Goal: Information Seeking & Learning: Learn about a topic

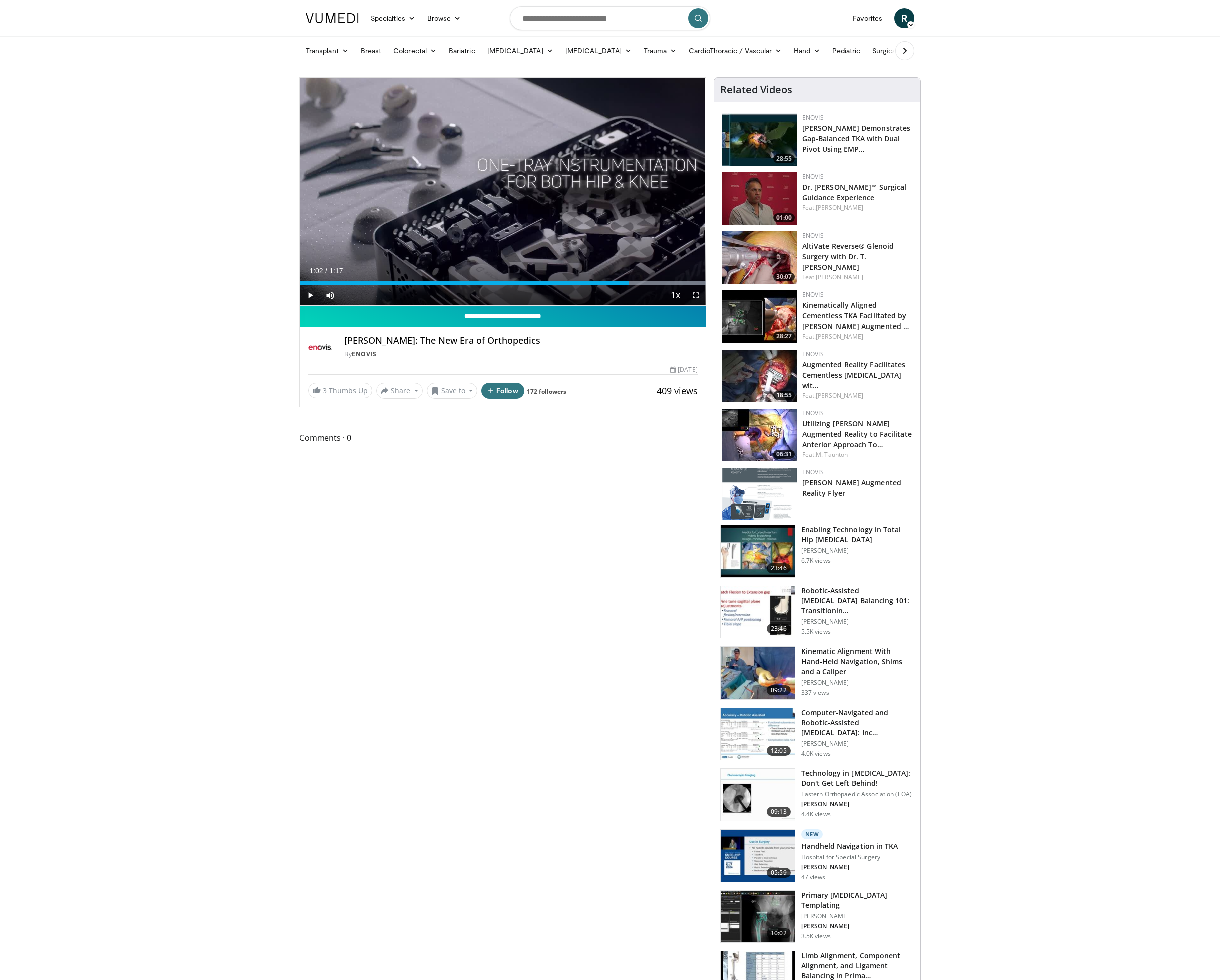
drag, startPoint x: 337, startPoint y: 282, endPoint x: 628, endPoint y: 313, distance: 292.6
click at [628, 313] on div "**********" at bounding box center [502, 242] width 406 height 330
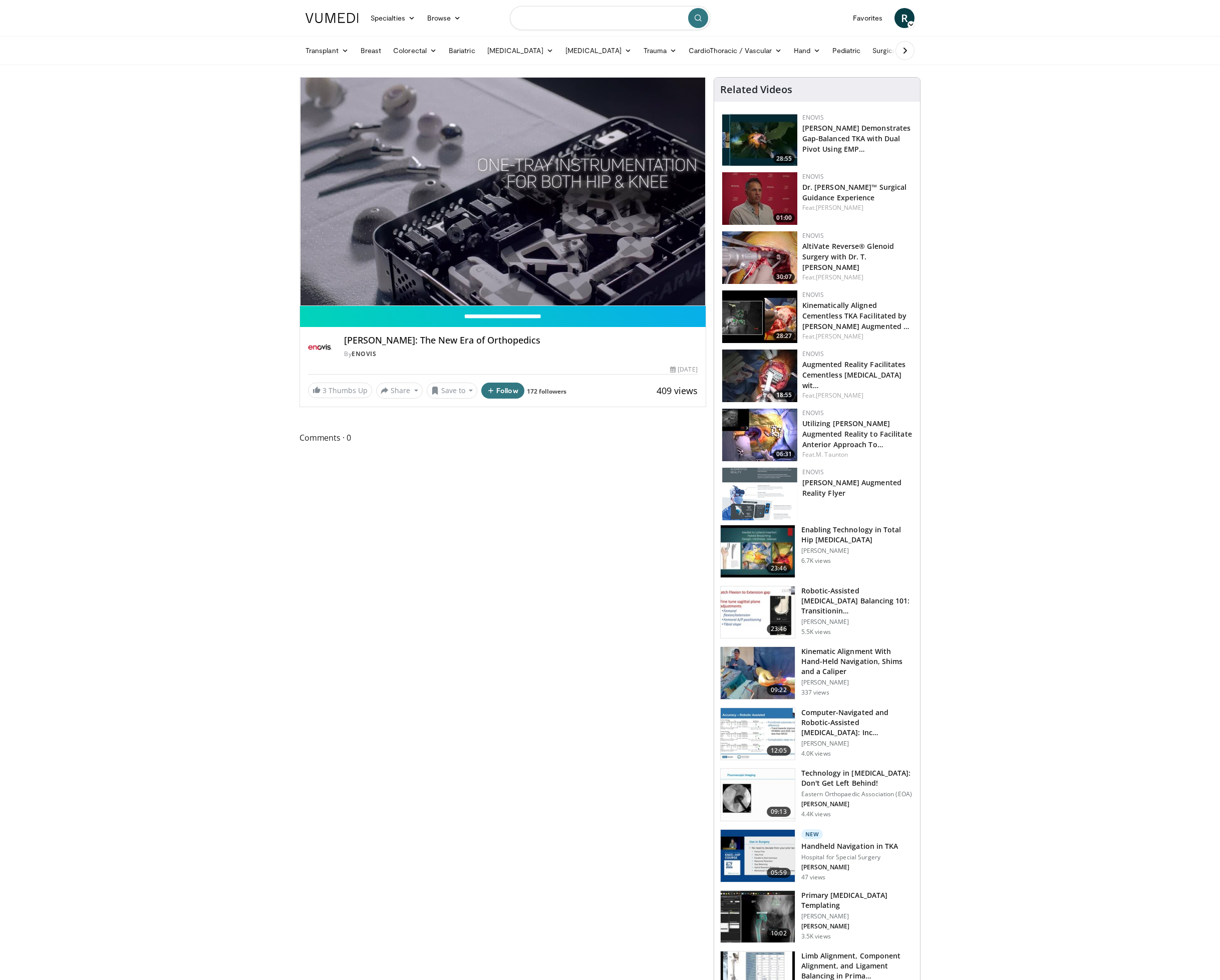
click at [541, 21] on input "Search topics, interventions" at bounding box center [610, 17] width 200 height 24
type input "**********"
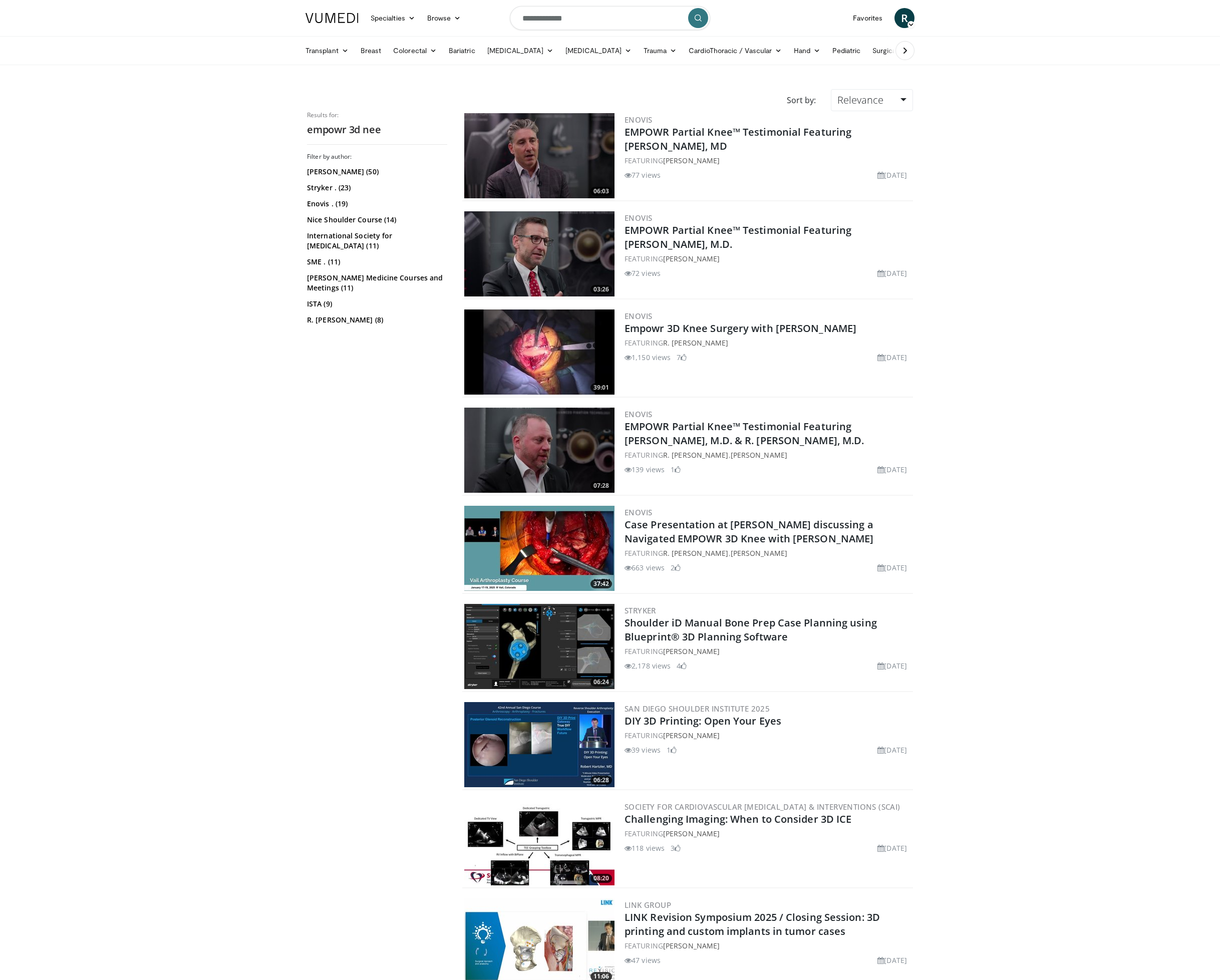
click at [551, 358] on img at bounding box center [539, 352] width 150 height 85
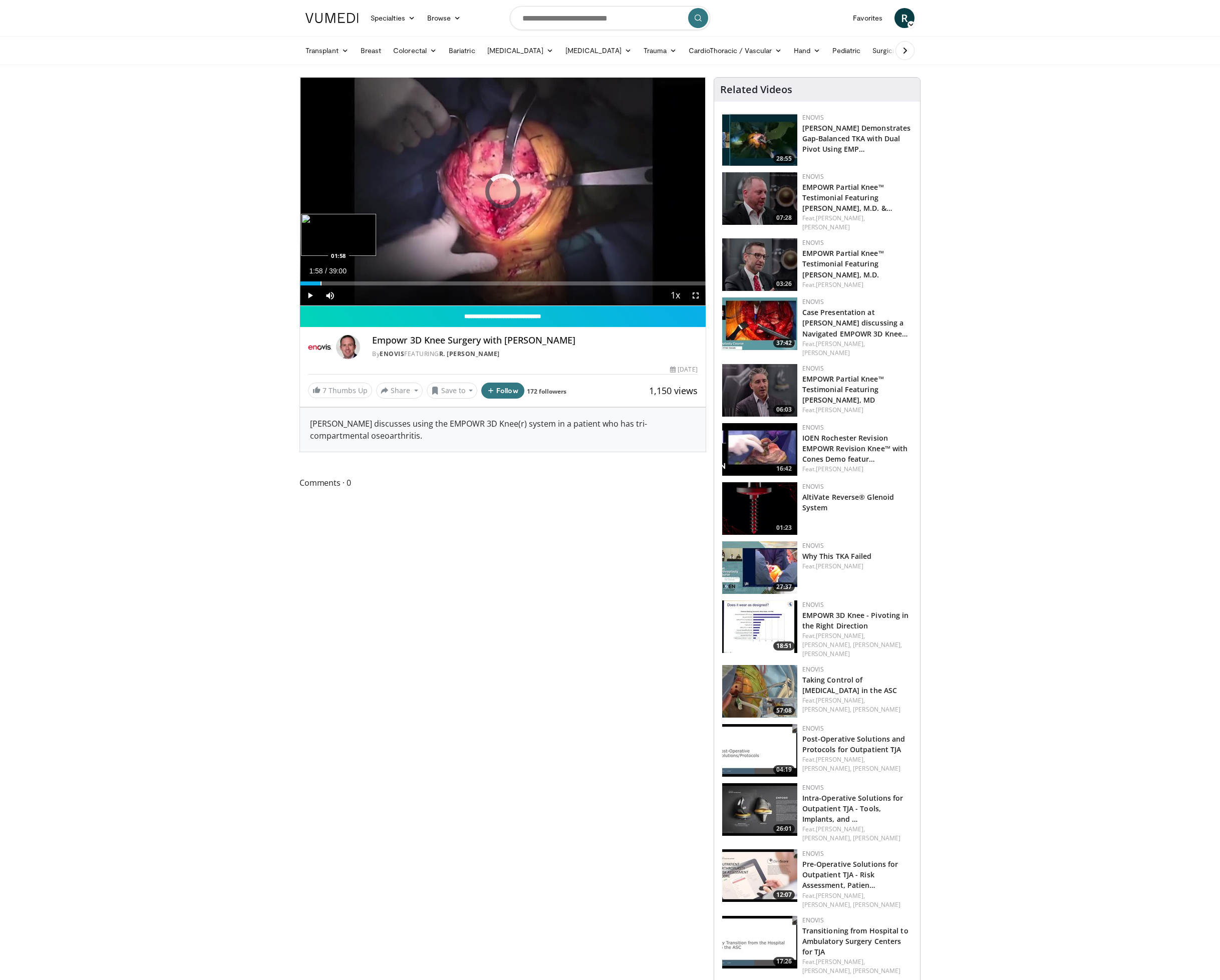
click at [320, 278] on div "Loaded : 1.69% 00:01 01:58" at bounding box center [502, 281] width 406 height 10
click at [324, 282] on div "Progress Bar" at bounding box center [323, 283] width 1 height 4
click at [340, 283] on div "Progress Bar" at bounding box center [340, 283] width 1 height 4
click at [357, 286] on div "Current Time 3:48 / Duration 39:00 Pause Skip Backward Skip Forward Mute Loaded…" at bounding box center [502, 295] width 406 height 20
drag, startPoint x: 374, startPoint y: 283, endPoint x: 394, endPoint y: 282, distance: 20.0
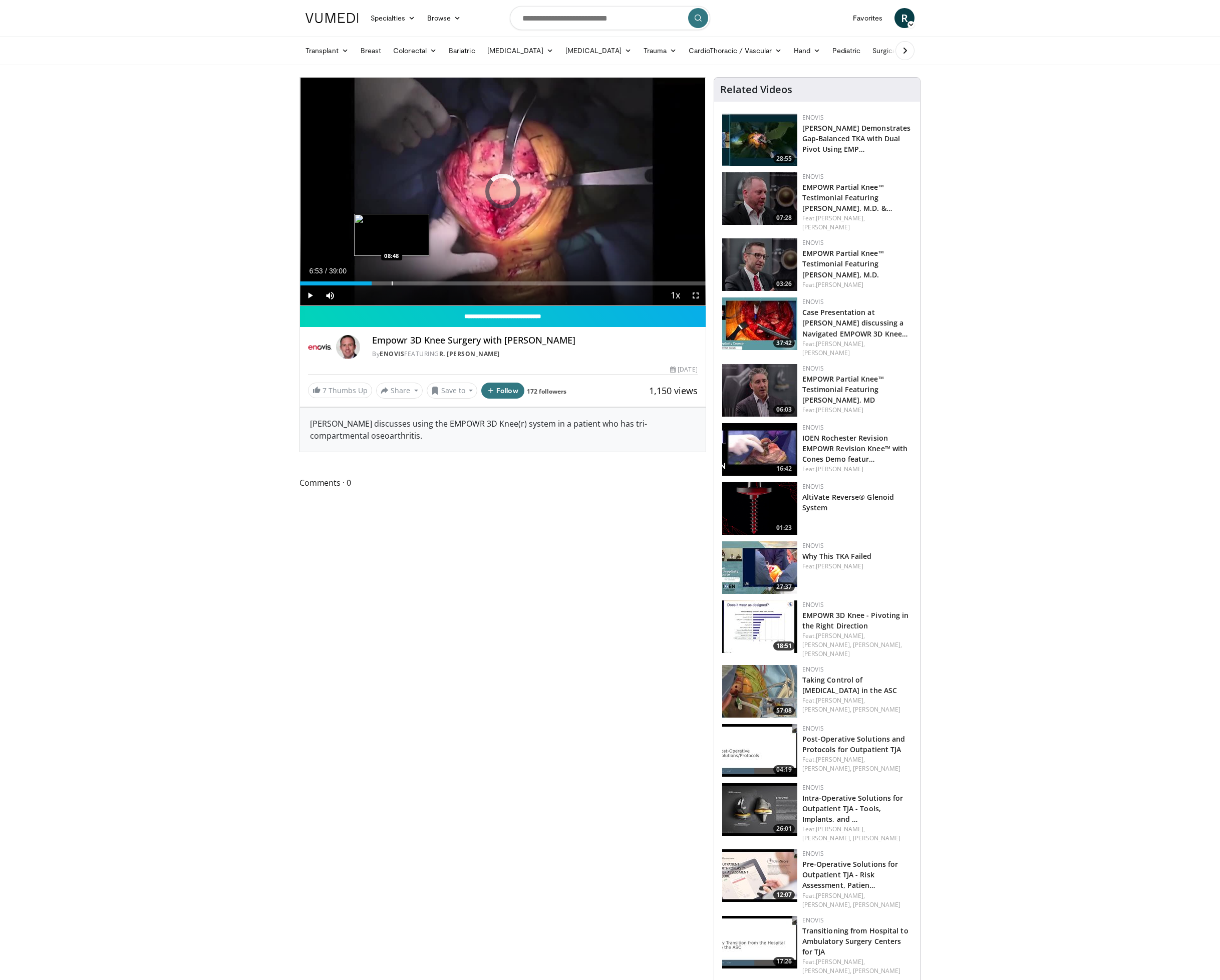
click at [392, 282] on div "Progress Bar" at bounding box center [392, 283] width 1 height 4
click at [403, 282] on div "Progress Bar" at bounding box center [403, 283] width 1 height 4
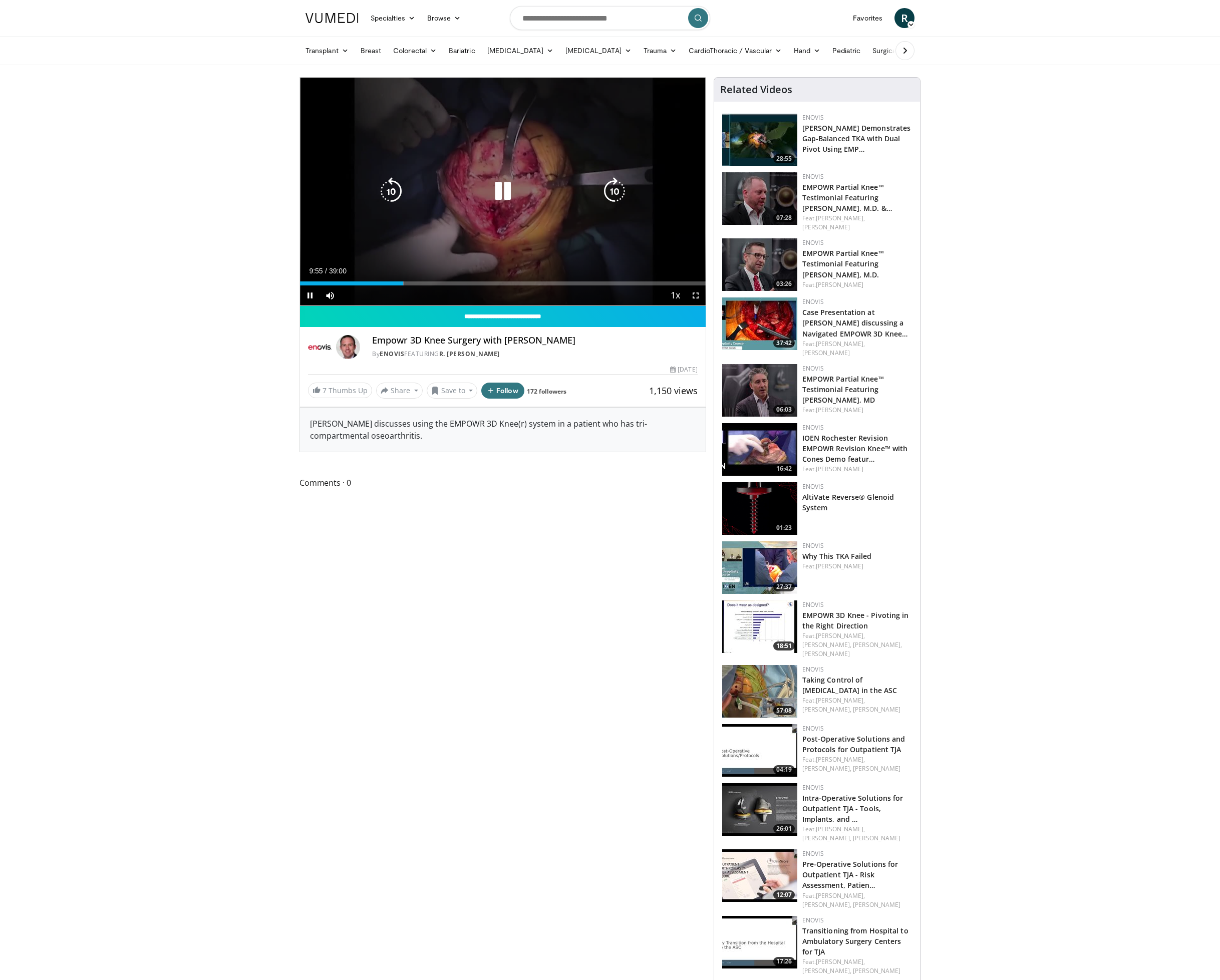
drag, startPoint x: 433, startPoint y: 286, endPoint x: 467, endPoint y: 286, distance: 34.0
click at [434, 286] on div "Current Time 9:55 / Duration 39:00 Pause Skip Backward Skip Forward Mute Loaded…" at bounding box center [502, 295] width 406 height 20
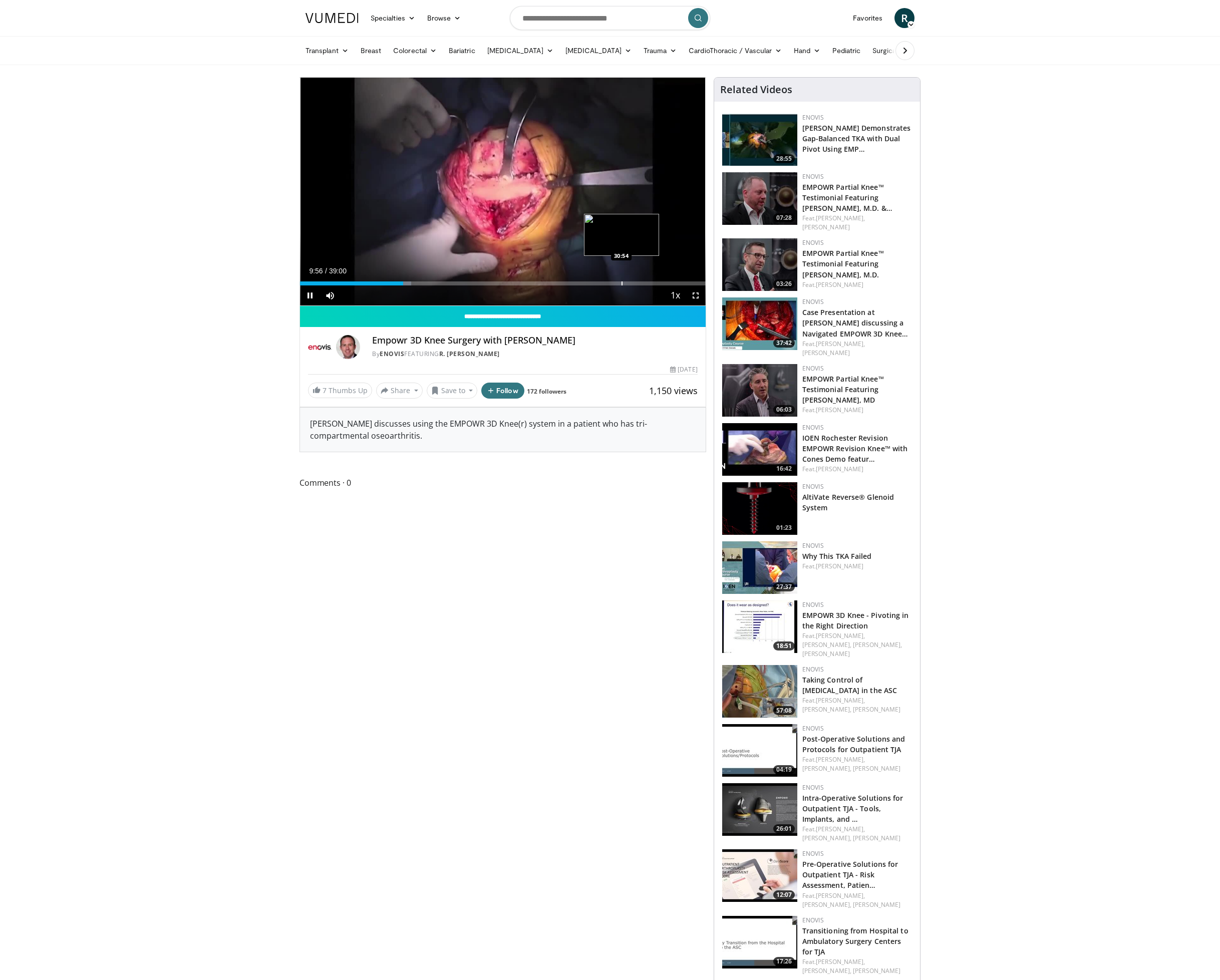
click at [621, 282] on div "Progress Bar" at bounding box center [621, 283] width 1 height 4
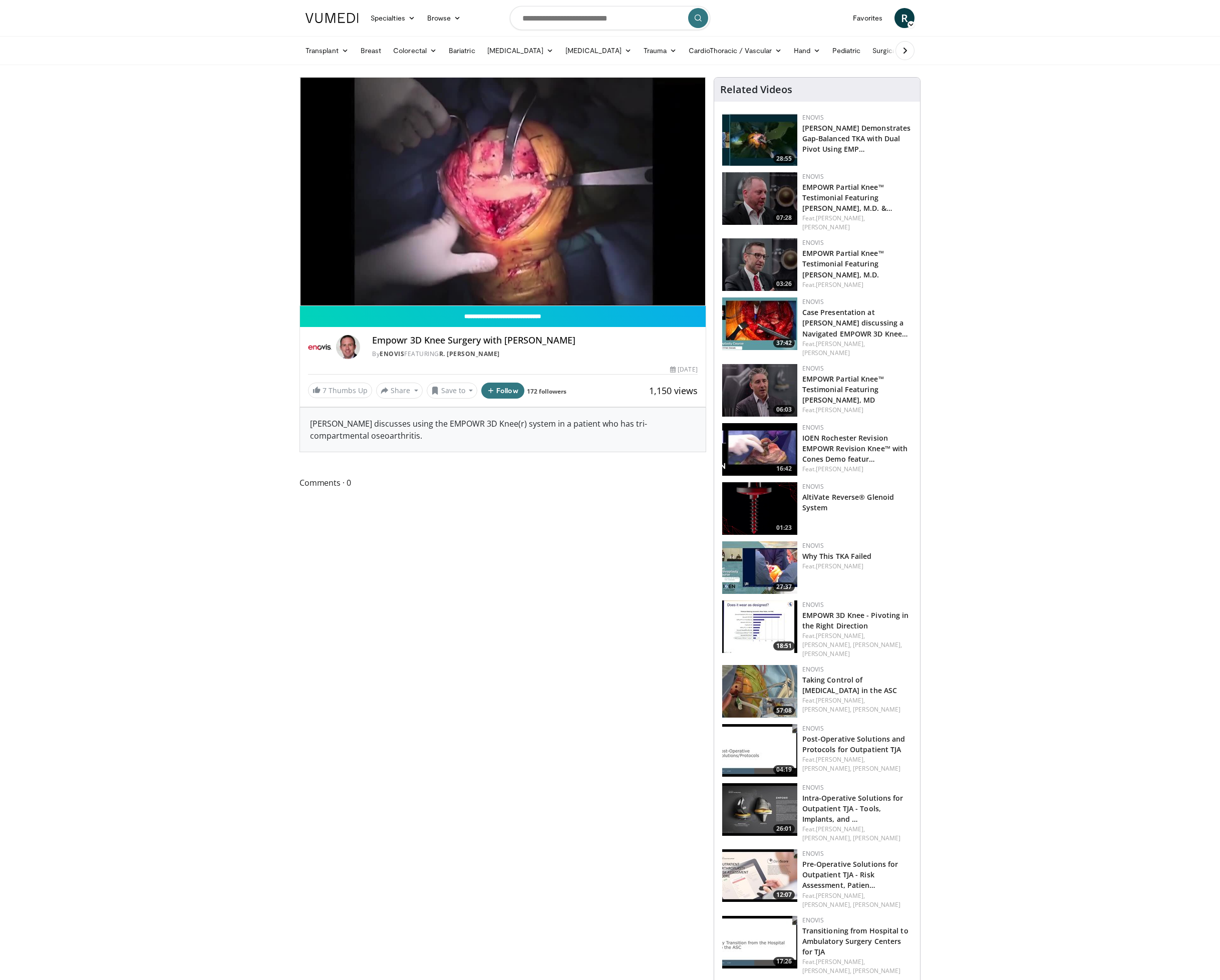
click at [657, 282] on div "10 seconds Tap to unmute" at bounding box center [502, 192] width 406 height 228
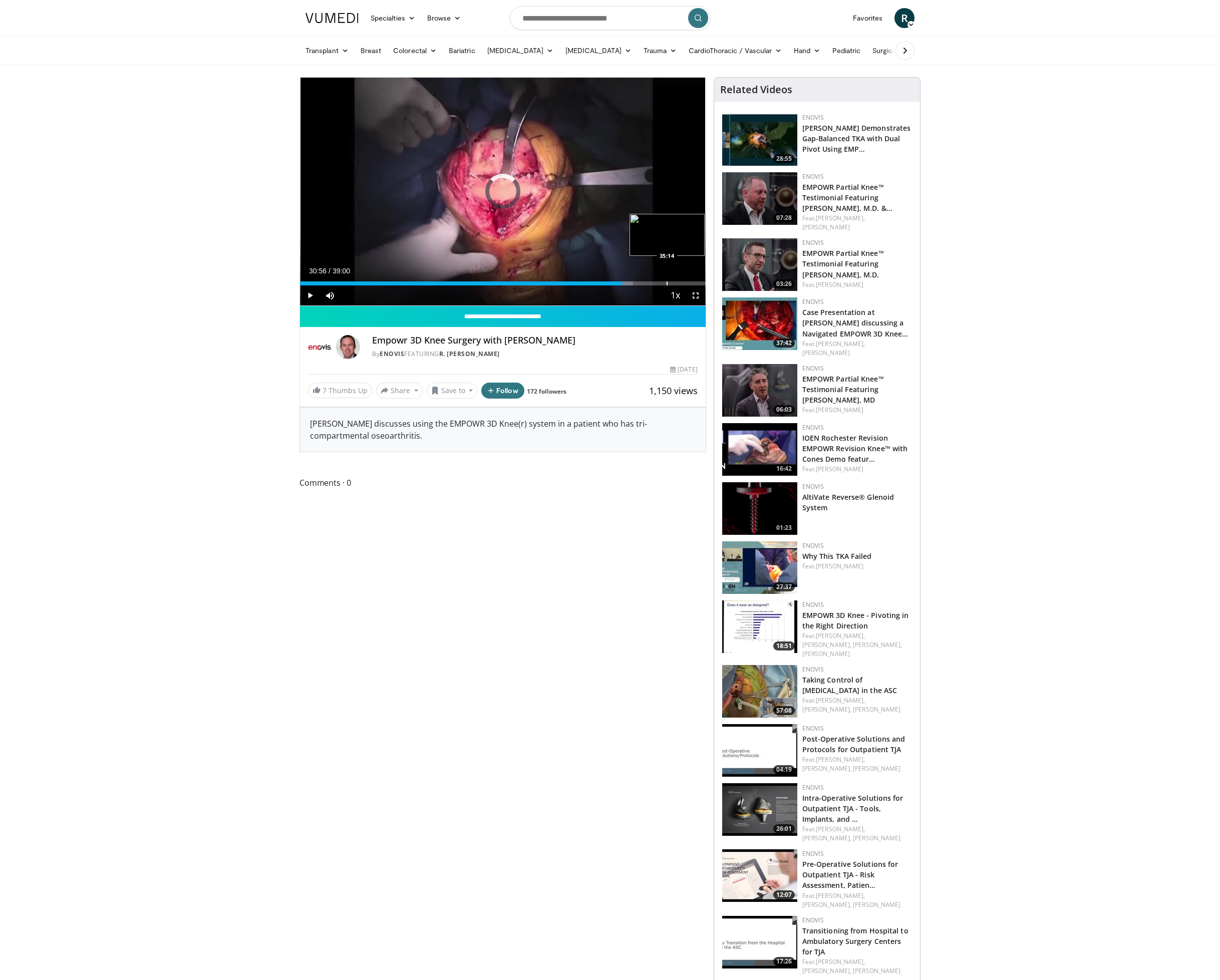
click at [667, 282] on div "Progress Bar" at bounding box center [667, 283] width 1 height 4
click at [682, 283] on div "Progress Bar" at bounding box center [681, 283] width 1 height 4
click at [693, 283] on div "Progress Bar" at bounding box center [693, 283] width 1 height 4
click at [836, 141] on link "[PERSON_NAME] Demonstrates Gap-Balanced TKA with Dual Pivot Using EMP…" at bounding box center [856, 138] width 108 height 30
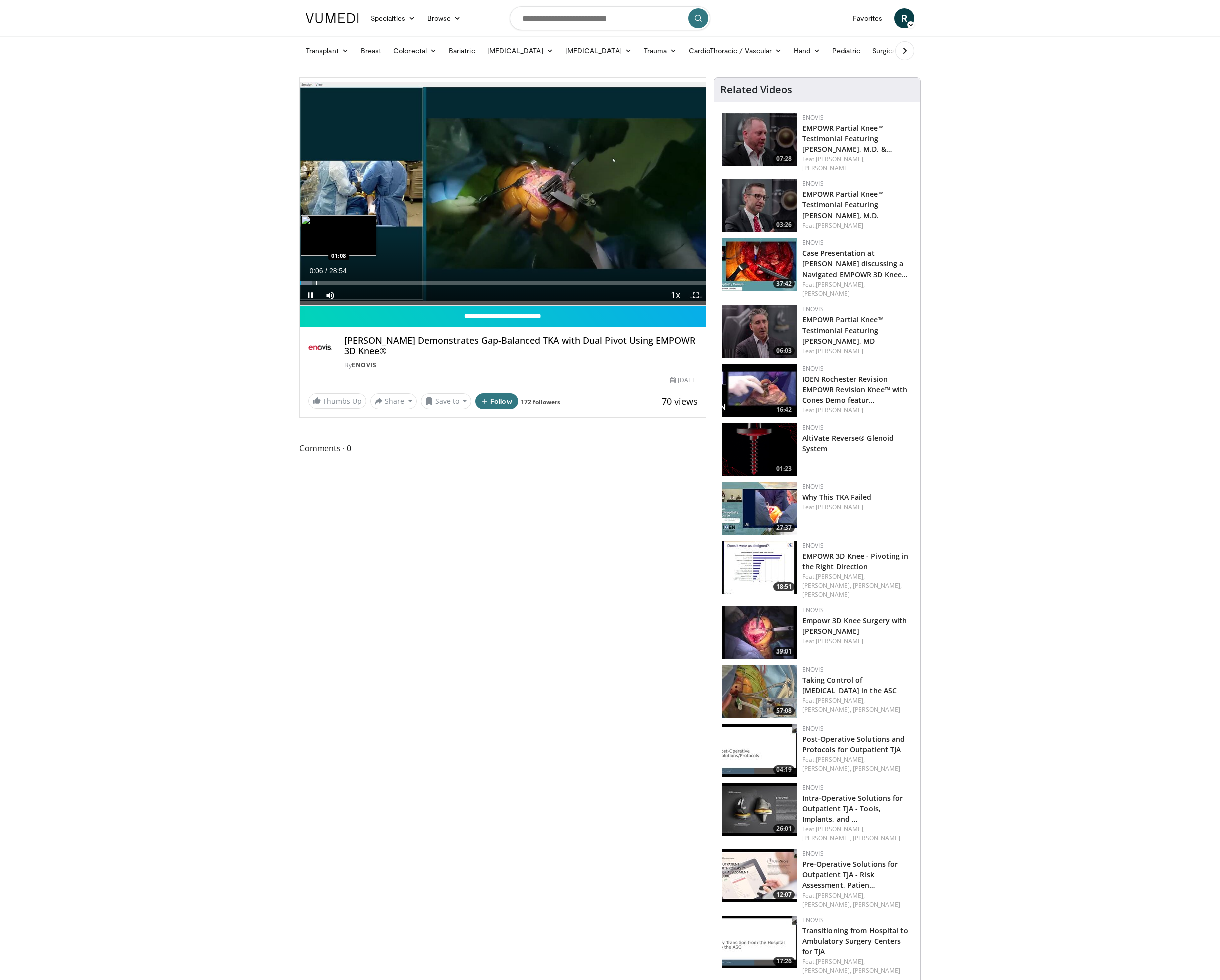
click at [316, 282] on div "Progress Bar" at bounding box center [316, 283] width 1 height 4
click at [329, 283] on div "Progress Bar" at bounding box center [329, 283] width 1 height 4
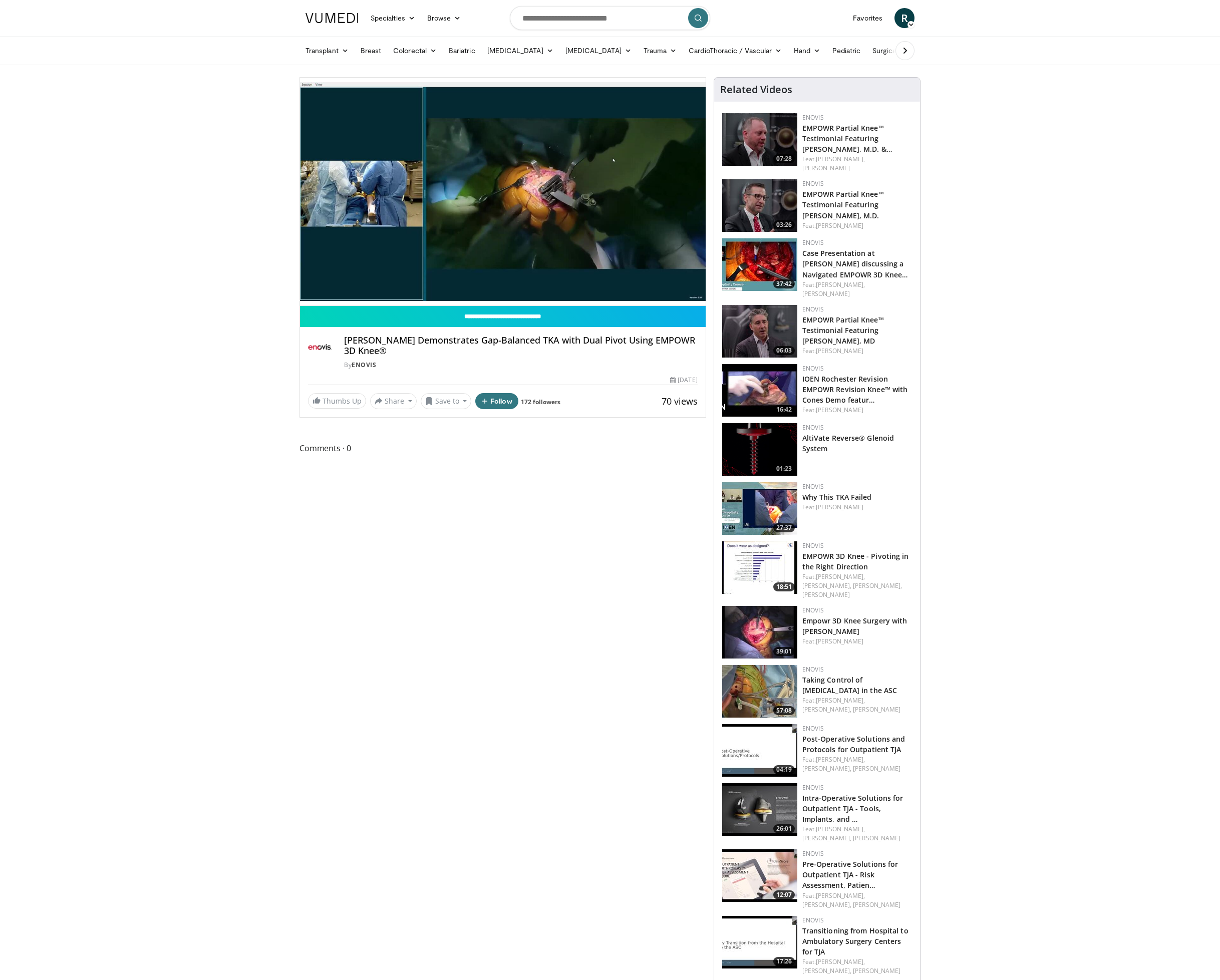
click at [336, 284] on div "10 seconds Tap to unmute" at bounding box center [502, 192] width 406 height 228
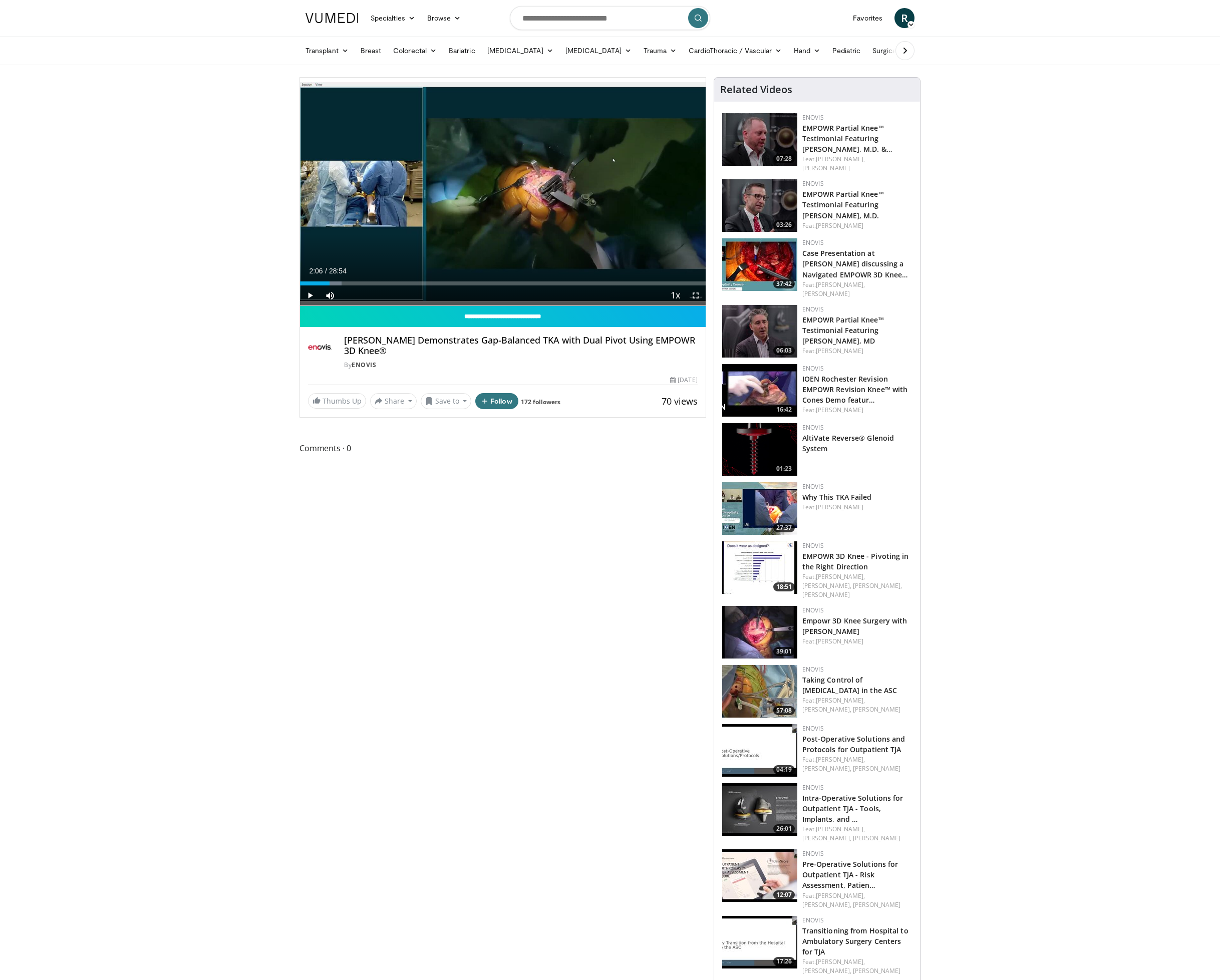
click at [356, 286] on div "Current Time 2:06 / Duration 28:54 Play Skip Backward Skip Forward Mute 100% Lo…" at bounding box center [502, 295] width 406 height 20
click at [354, 284] on div "Progress Bar" at bounding box center [354, 283] width 1 height 4
click at [374, 284] on div "Progress Bar" at bounding box center [374, 283] width 1 height 4
click at [404, 286] on div "Current Time 5:16 / Duration 28:54 Play Skip Backward Skip Forward Mute 100% Lo…" at bounding box center [502, 295] width 406 height 20
click at [403, 283] on div "Progress Bar" at bounding box center [403, 283] width 1 height 4
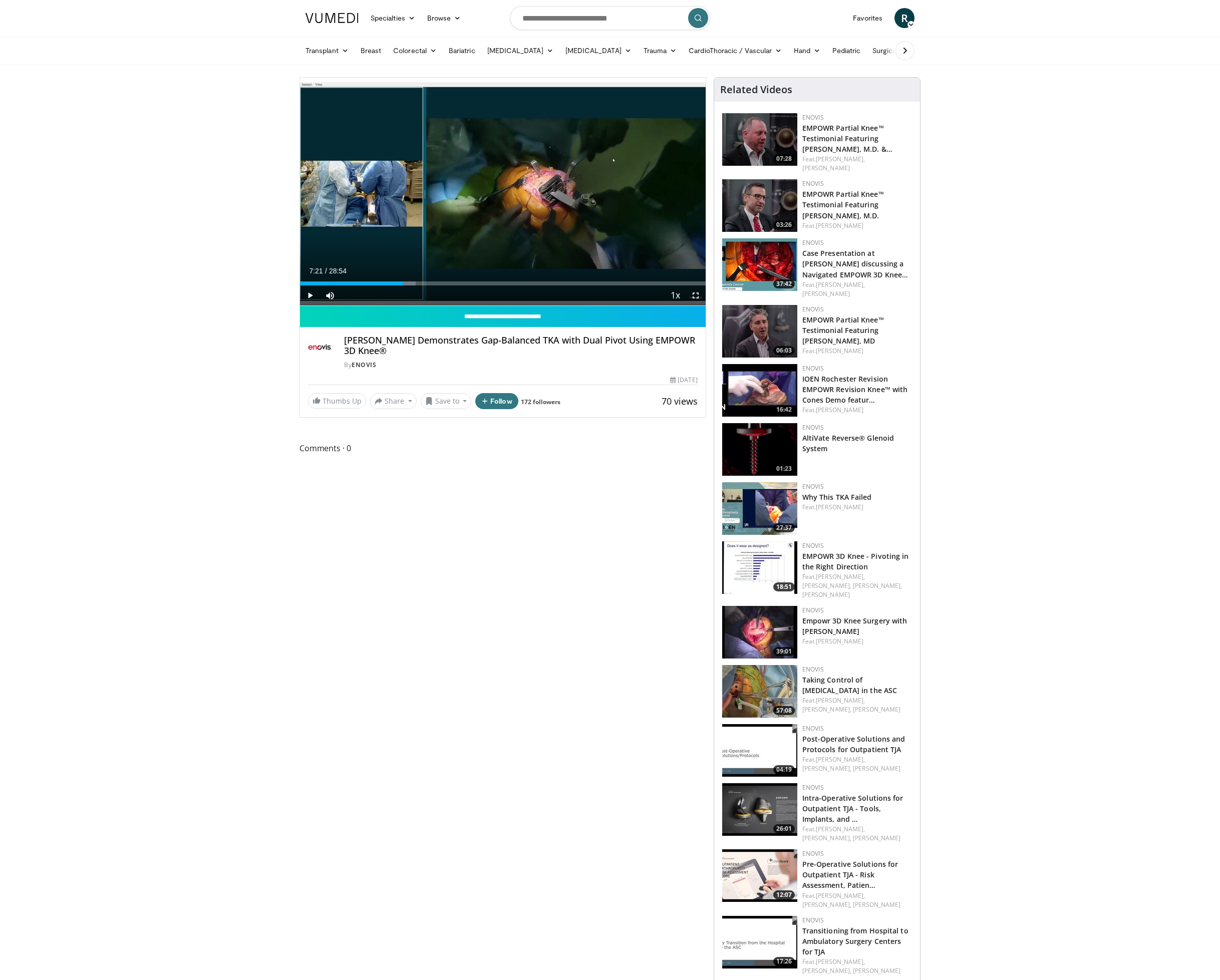
click at [445, 286] on div "Current Time 7:21 / Duration 28:54 Play Skip Backward Skip Forward Mute 100% Lo…" at bounding box center [502, 295] width 406 height 20
click at [446, 283] on div "Loaded : 29.16% 07:21 10:23" at bounding box center [502, 283] width 406 height 4
click at [475, 286] on div "Current Time 10:23 / Duration 28:54 Play Skip Backward Skip Forward Mute 100% L…" at bounding box center [502, 295] width 406 height 20
click at [483, 283] on div "Progress Bar" at bounding box center [482, 283] width 1 height 4
click at [505, 283] on div "Progress Bar" at bounding box center [505, 283] width 1 height 4
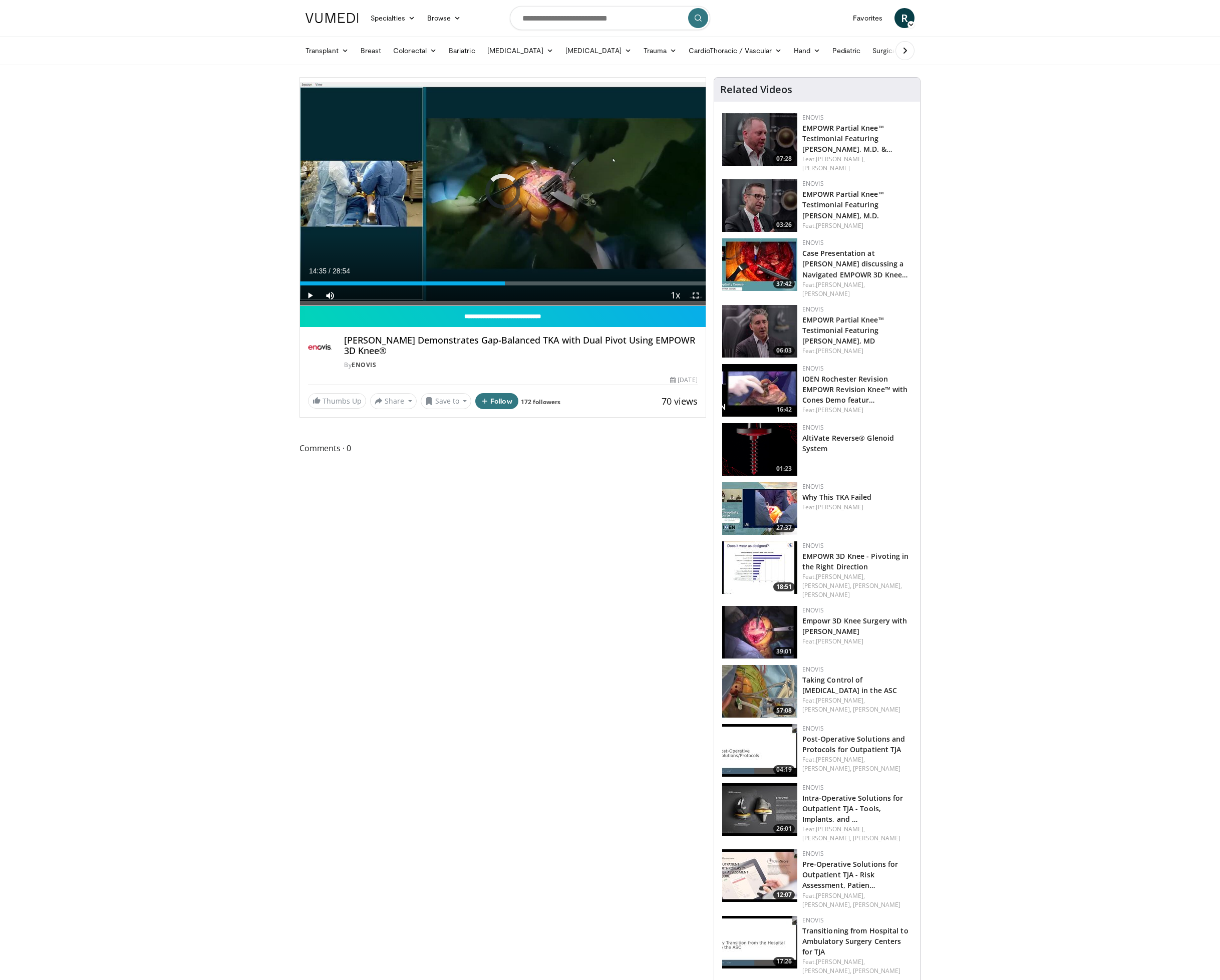
drag, startPoint x: 524, startPoint y: 285, endPoint x: 532, endPoint y: 286, distance: 8.1
click at [532, 286] on div "Current Time 14:35 / Duration 28:54 Play Skip Backward Skip Forward Mute 100% L…" at bounding box center [502, 295] width 406 height 20
click at [644, 283] on div "Progress Bar" at bounding box center [644, 283] width 1 height 4
click at [667, 284] on div "Progress Bar" at bounding box center [667, 283] width 1 height 4
click at [681, 284] on div "Progress Bar" at bounding box center [681, 283] width 1 height 4
